Goal: Task Accomplishment & Management: Manage account settings

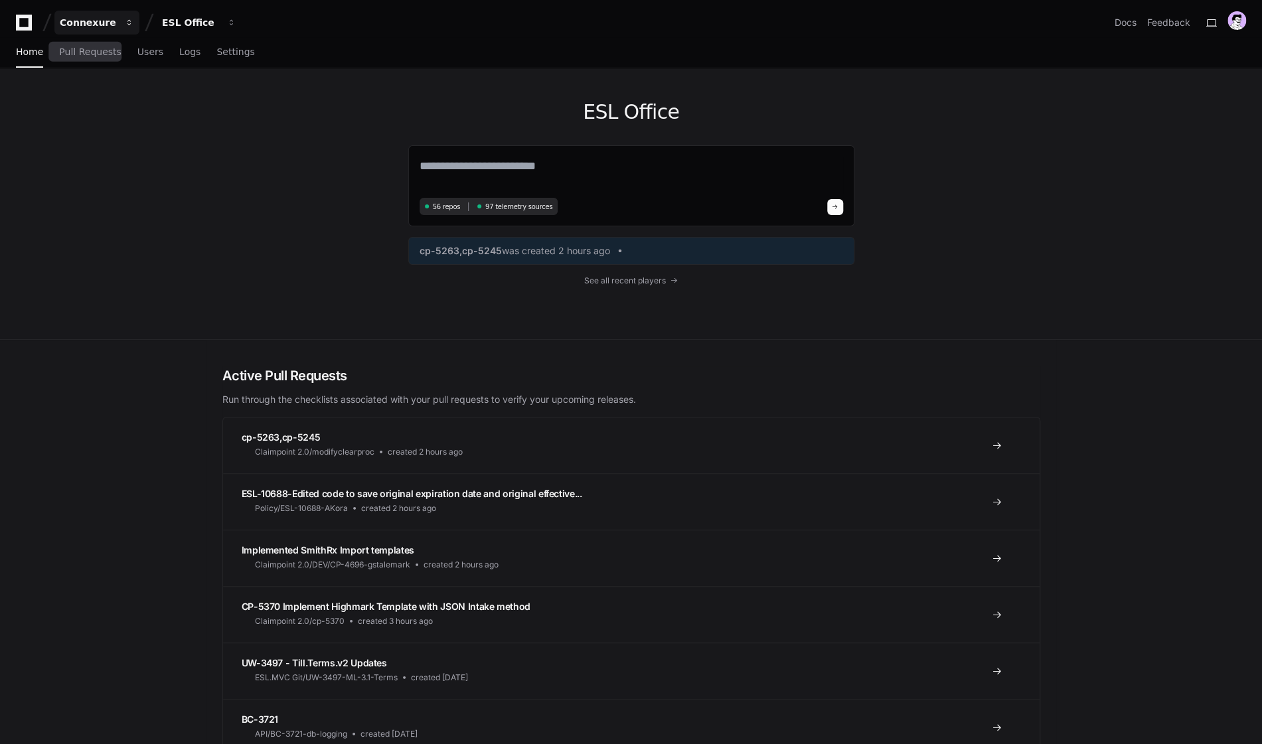
click at [89, 25] on div "Connexure" at bounding box center [88, 22] width 57 height 13
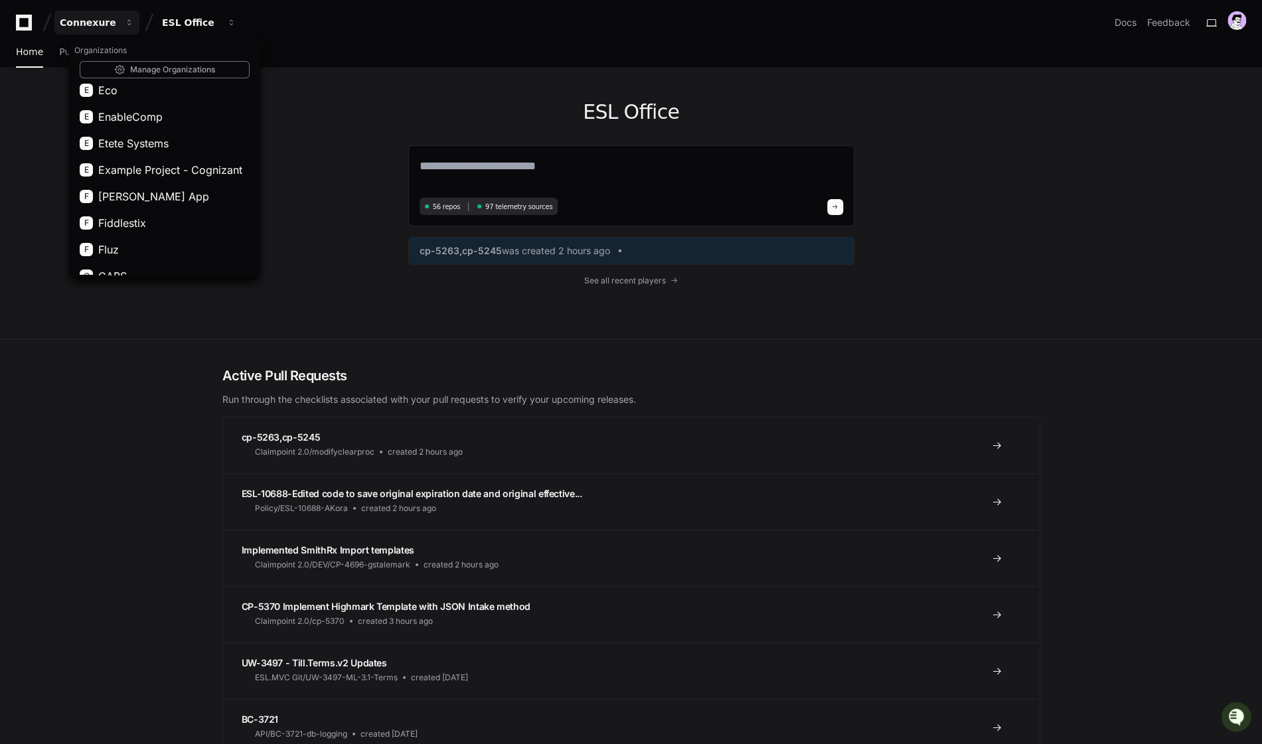
scroll to position [378, 0]
click at [191, 177] on span "Example Project - Cognizant" at bounding box center [170, 171] width 144 height 16
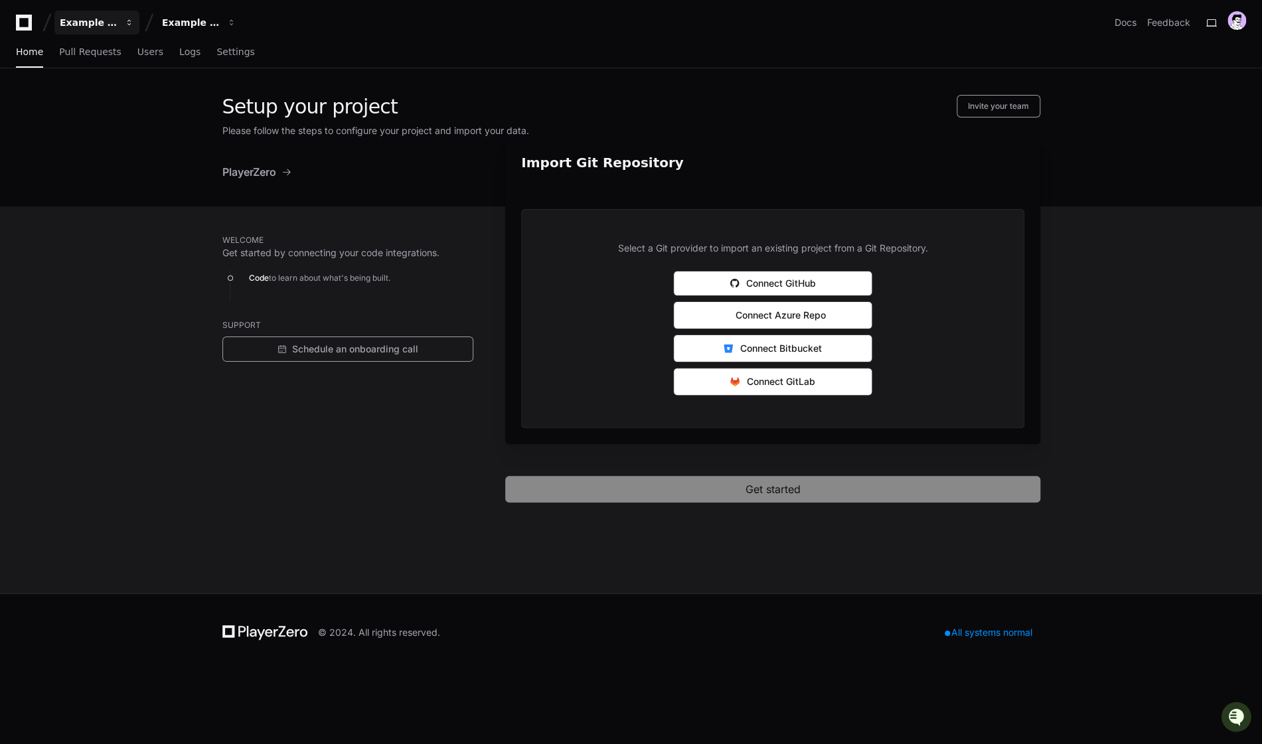
click at [91, 29] on div "Example Project - Cognizant" at bounding box center [88, 22] width 57 height 13
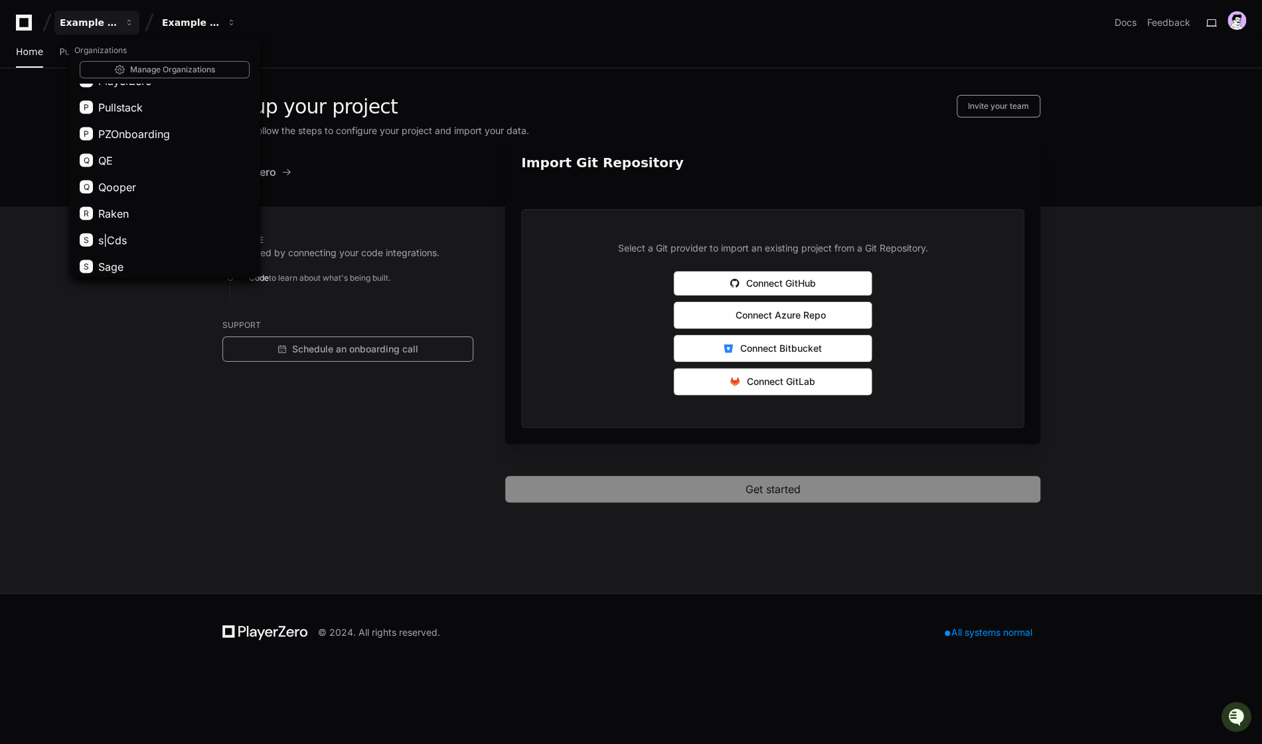
scroll to position [1588, 0]
click at [166, 189] on button "Q Qooper" at bounding box center [164, 182] width 191 height 27
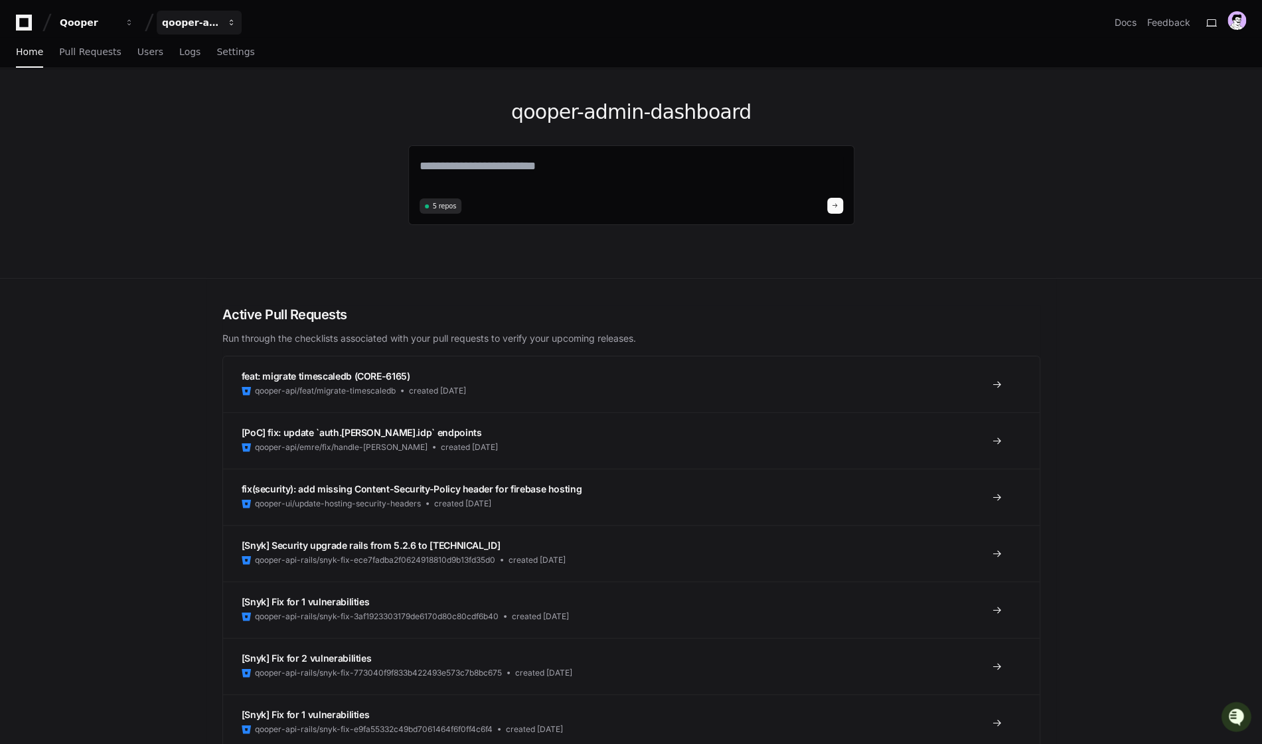
click at [179, 25] on div "qooper-admin-dashboard" at bounding box center [190, 22] width 57 height 13
click at [271, 88] on button "Q qooper-admin-dashboard" at bounding box center [249, 97] width 191 height 27
click at [220, 53] on span "Settings" at bounding box center [235, 52] width 38 height 8
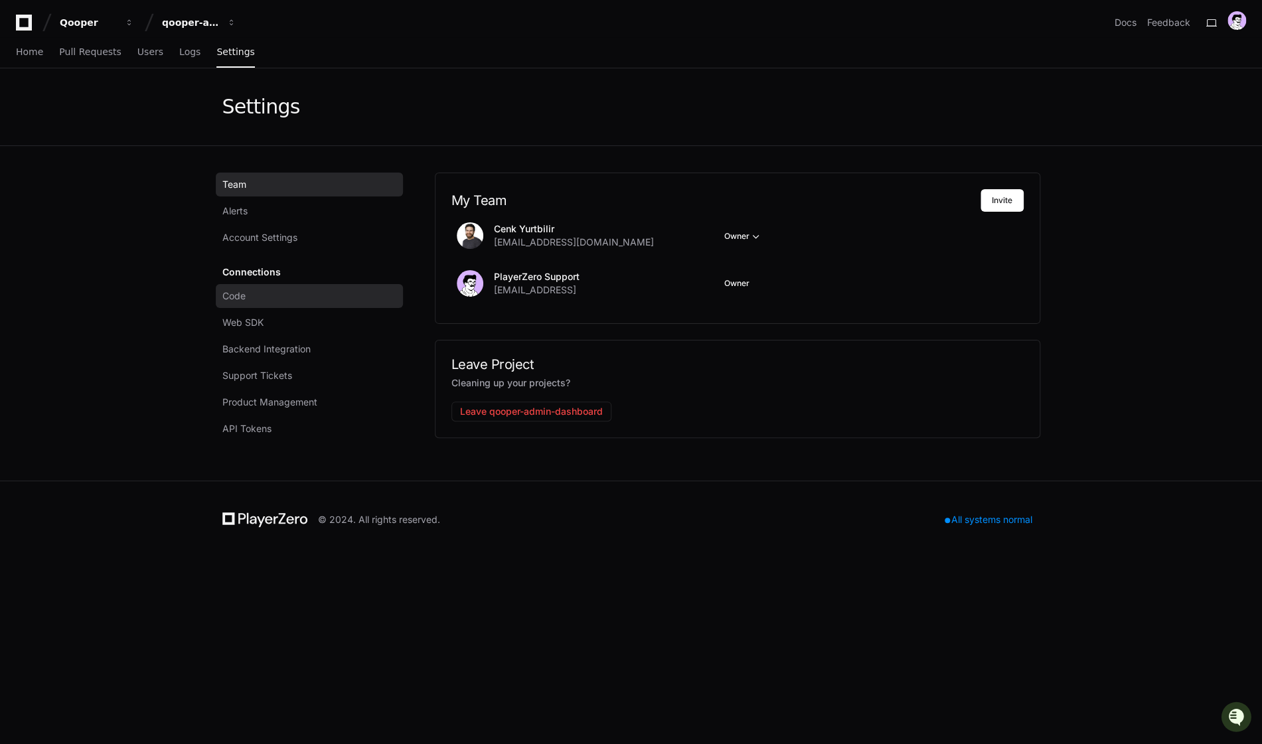
click at [247, 293] on link "Code" at bounding box center [309, 296] width 187 height 24
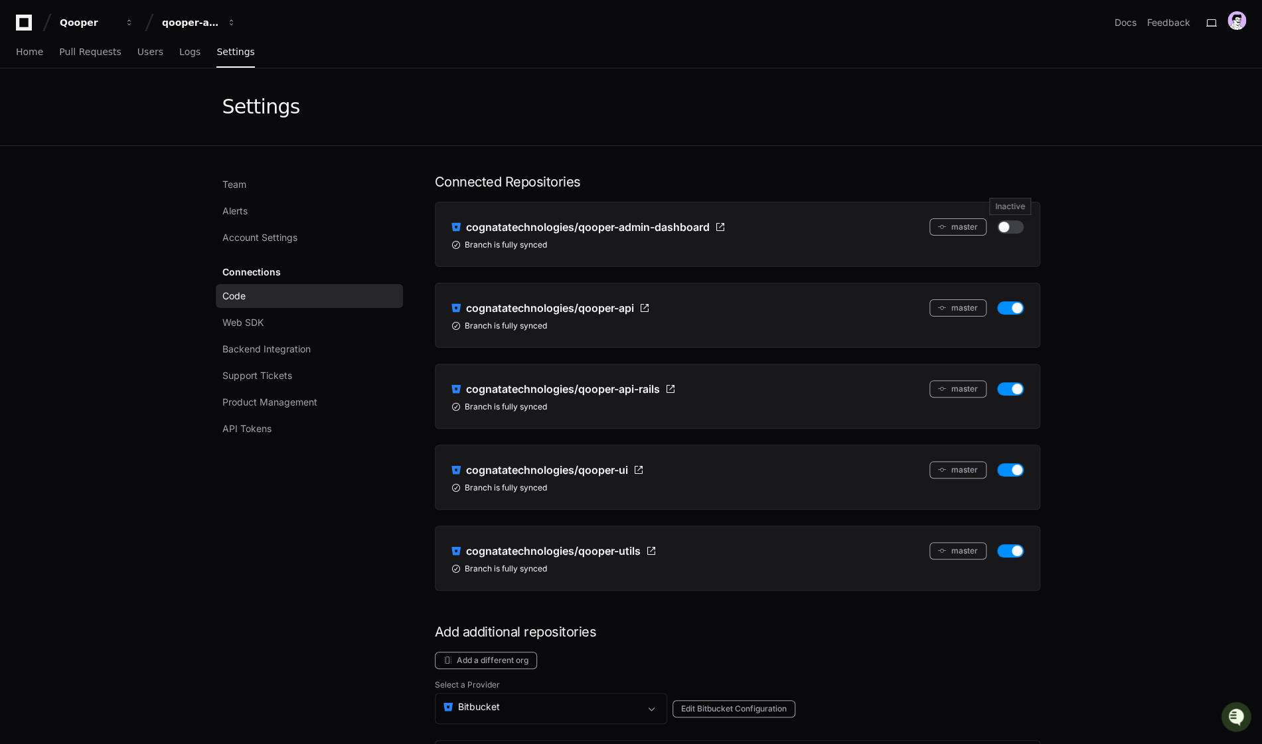
click at [1007, 223] on button "button" at bounding box center [1010, 226] width 27 height 13
click at [192, 21] on div "qooper-admin-dashboard" at bounding box center [190, 22] width 57 height 13
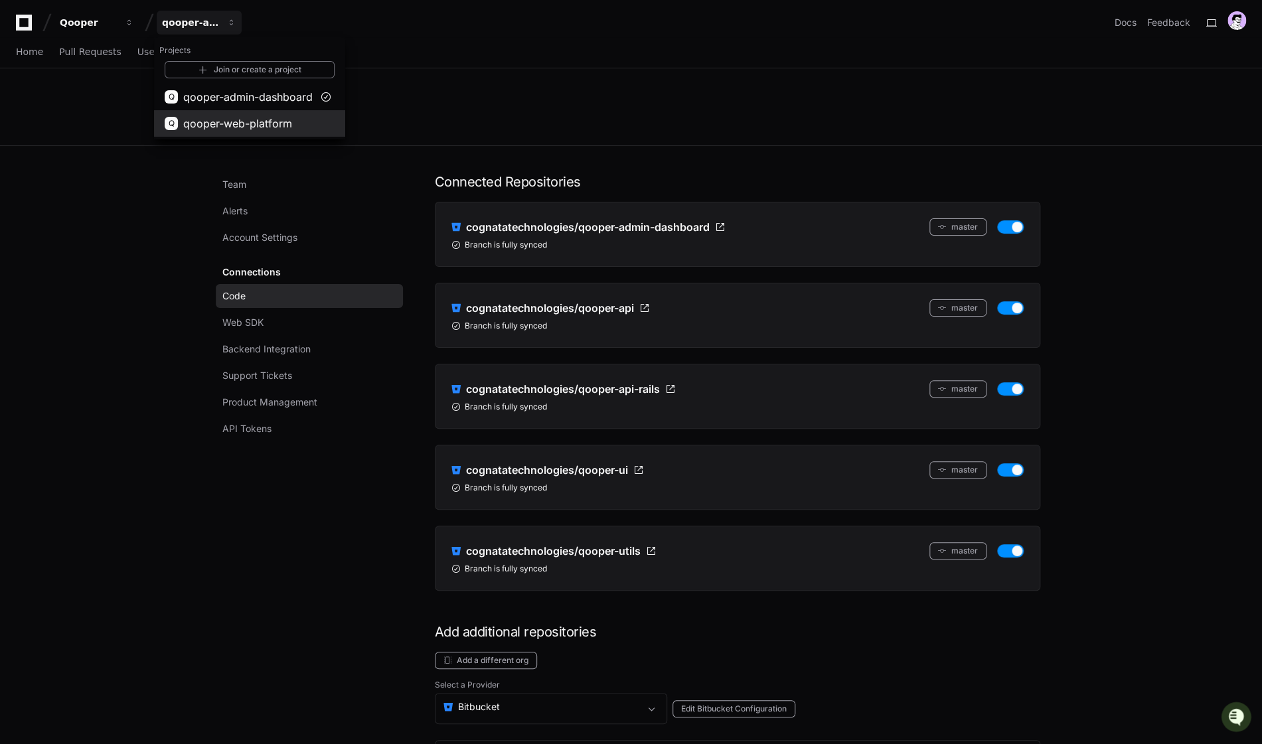
click at [220, 112] on button "Q qooper-web-platform" at bounding box center [249, 123] width 191 height 27
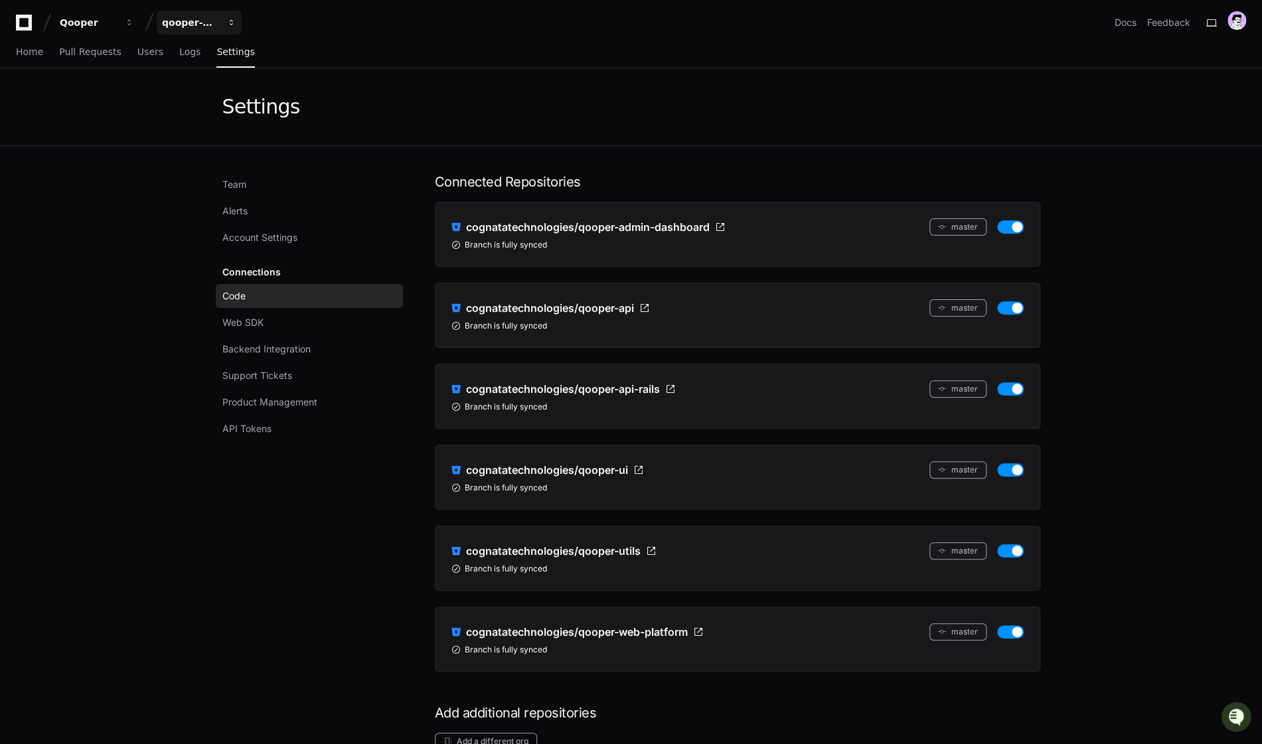
click at [212, 18] on div "qooper-web-platform" at bounding box center [190, 22] width 57 height 13
click at [243, 87] on button "Q qooper-admin-dashboard" at bounding box center [249, 97] width 191 height 27
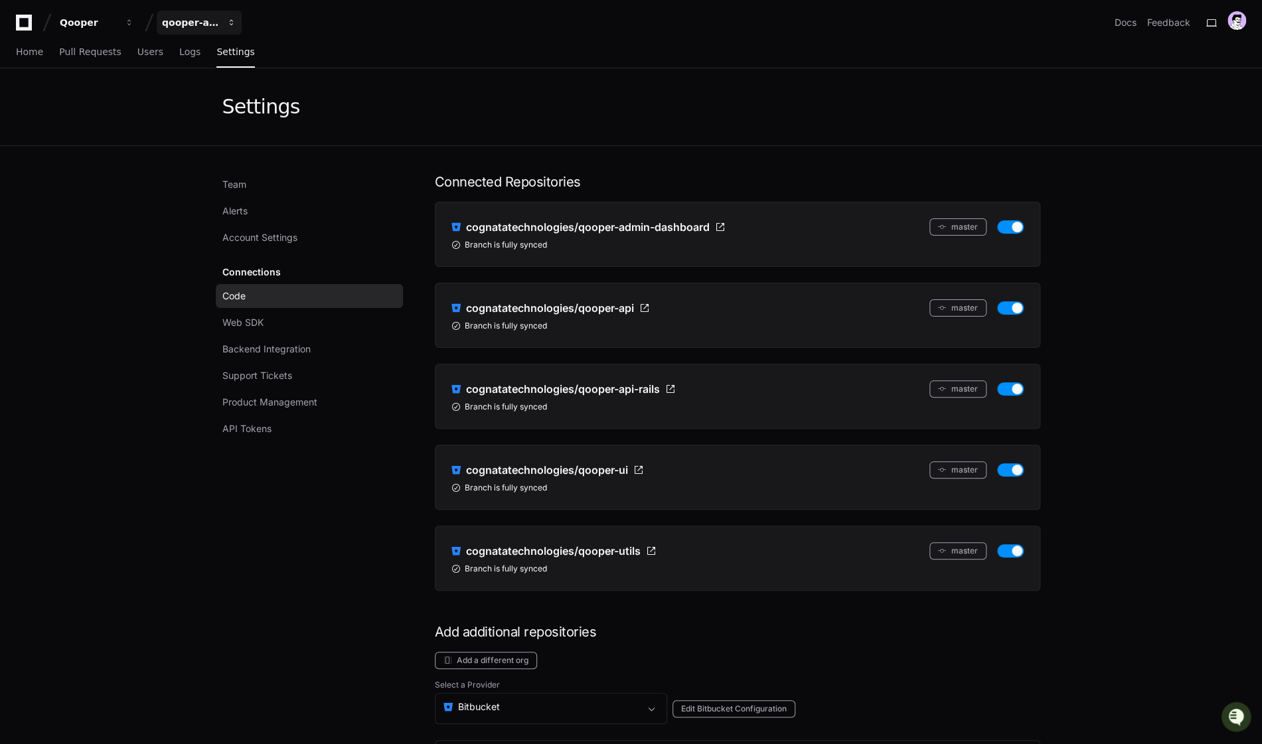
click at [203, 21] on div "qooper-admin-dashboard" at bounding box center [190, 22] width 57 height 13
click at [199, 114] on button "Q qooper-web-platform" at bounding box center [249, 123] width 191 height 27
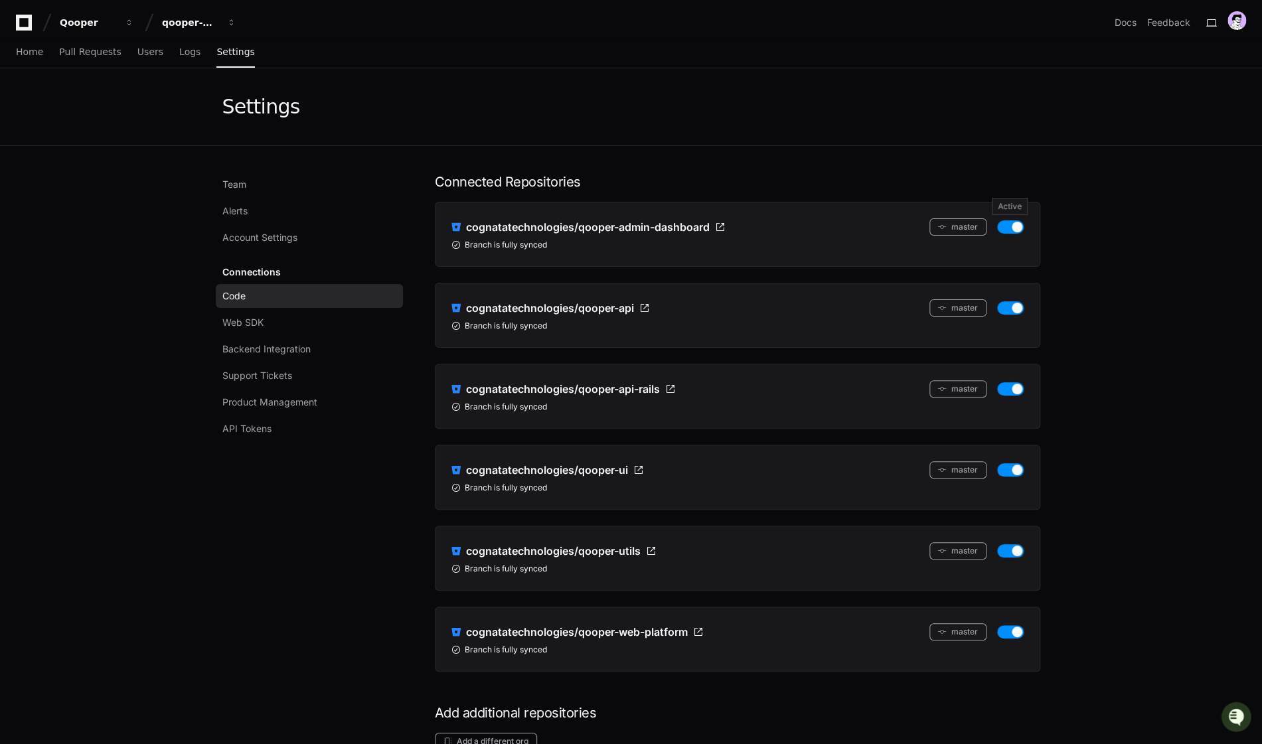
click at [1018, 224] on button "button" at bounding box center [1010, 226] width 27 height 13
click at [205, 19] on div "qooper-web-platform" at bounding box center [190, 22] width 57 height 13
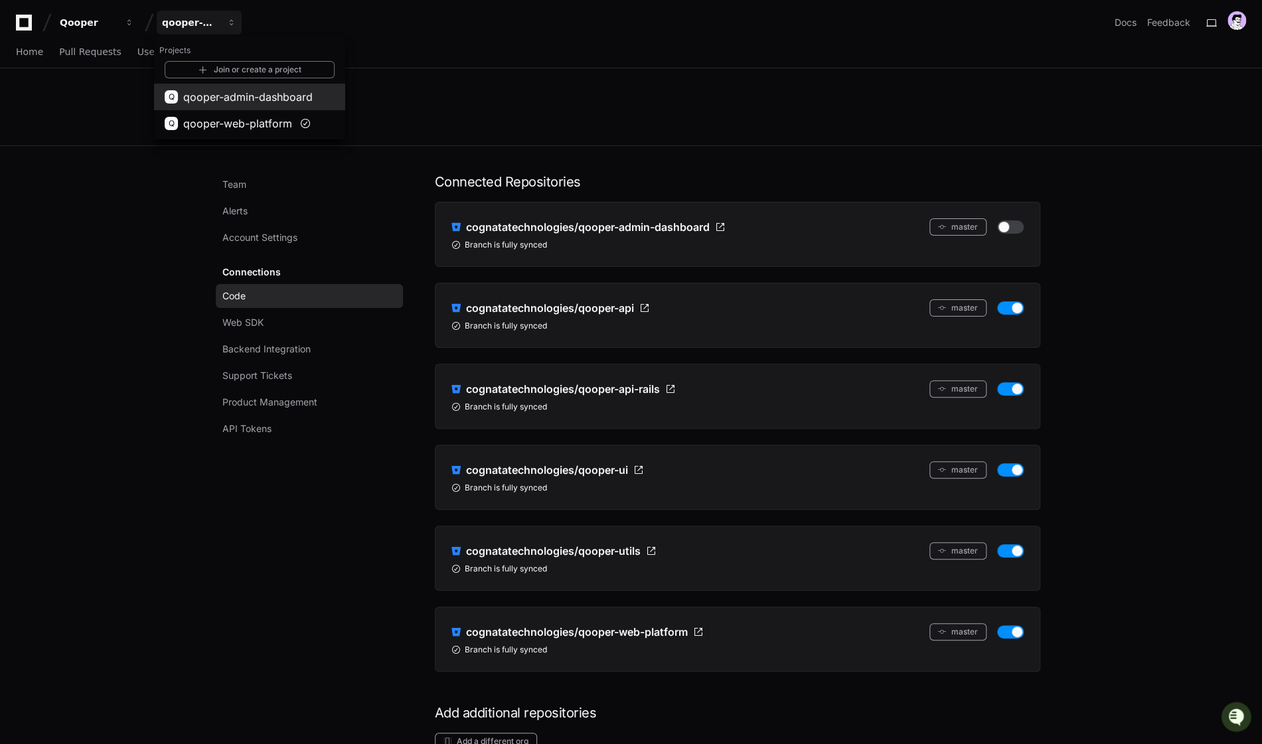
click at [228, 96] on span "qooper-admin-dashboard" at bounding box center [247, 97] width 129 height 16
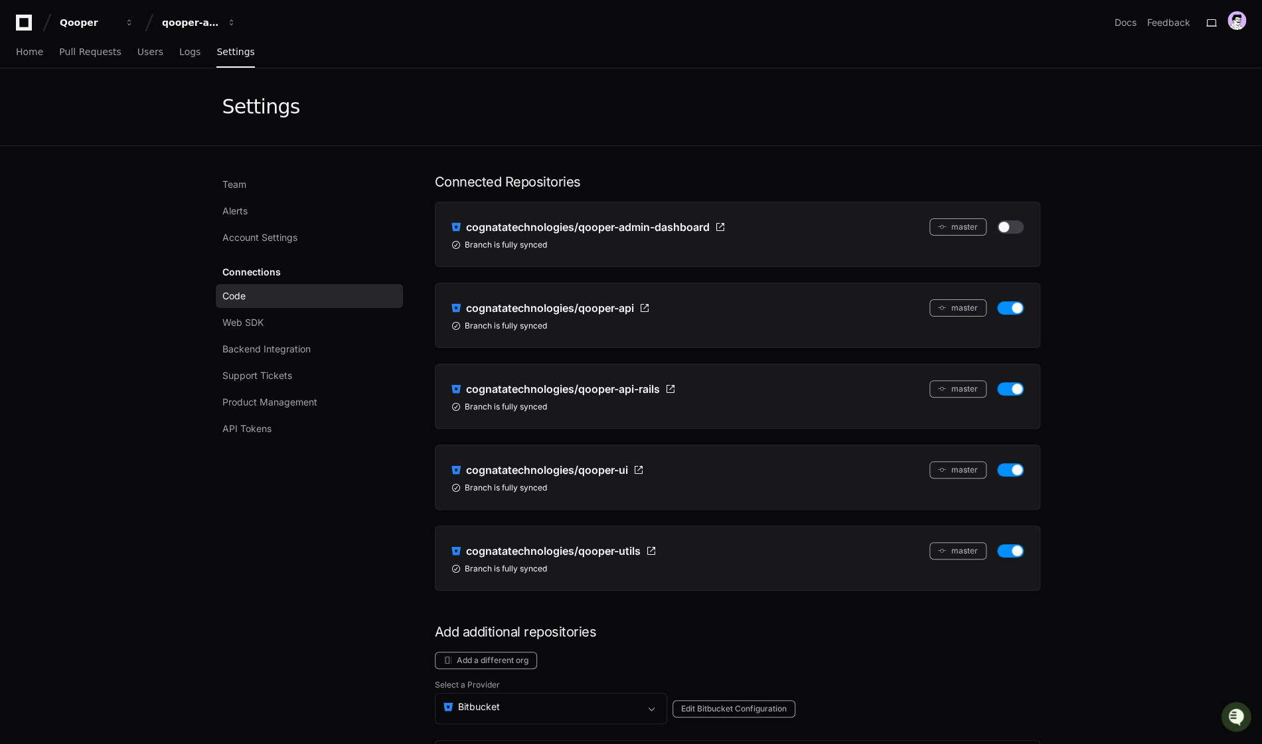
click at [297, 525] on div "Team Alerts Account Settings Connections Code Web SDK Backend Integration Suppo…" at bounding box center [312, 737] width 181 height 1129
